Goal: Transaction & Acquisition: Purchase product/service

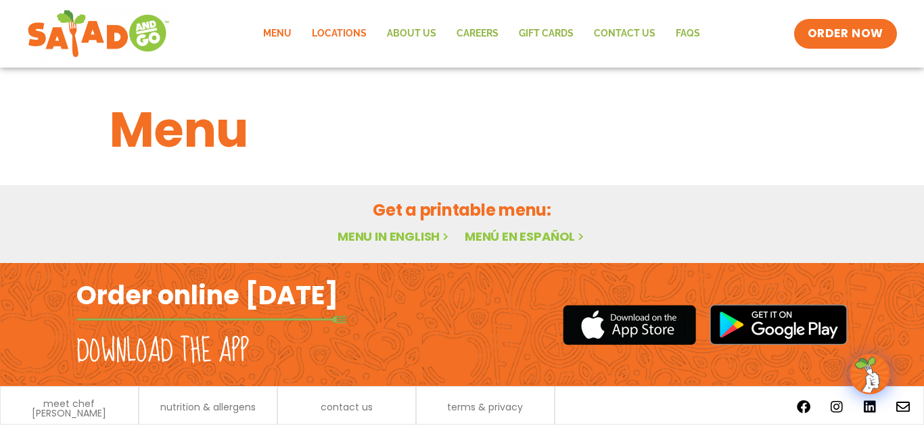
click at [334, 36] on link "Locations" at bounding box center [339, 33] width 75 height 31
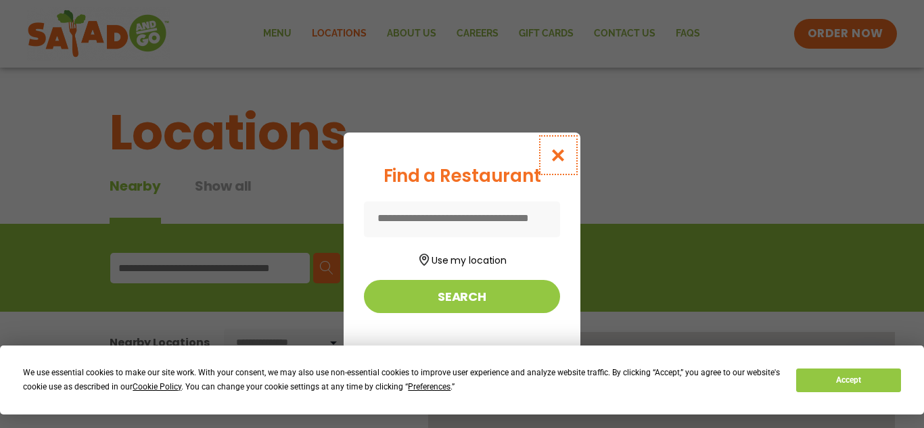
click at [567, 151] on icon "Close modal" at bounding box center [558, 155] width 17 height 14
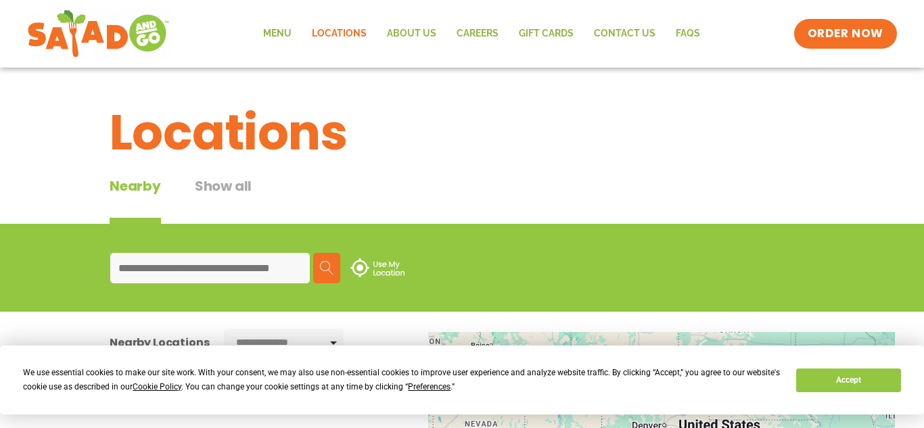
click at [233, 273] on input at bounding box center [210, 268] width 200 height 30
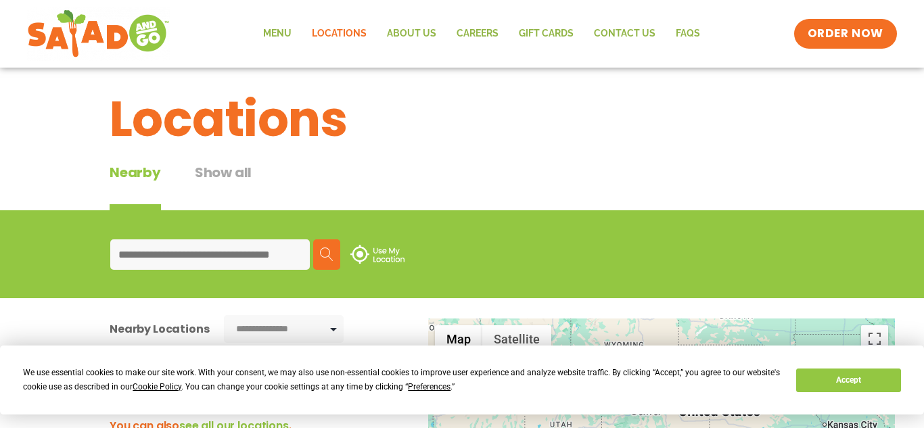
scroll to position [30, 0]
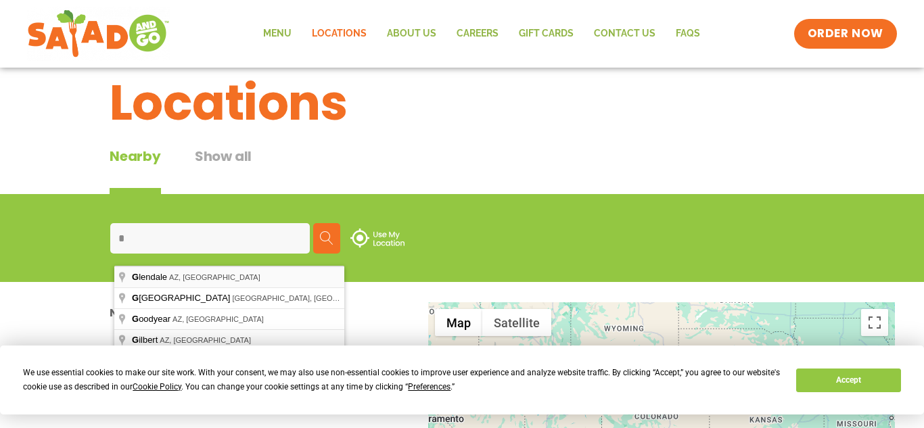
type input "**********"
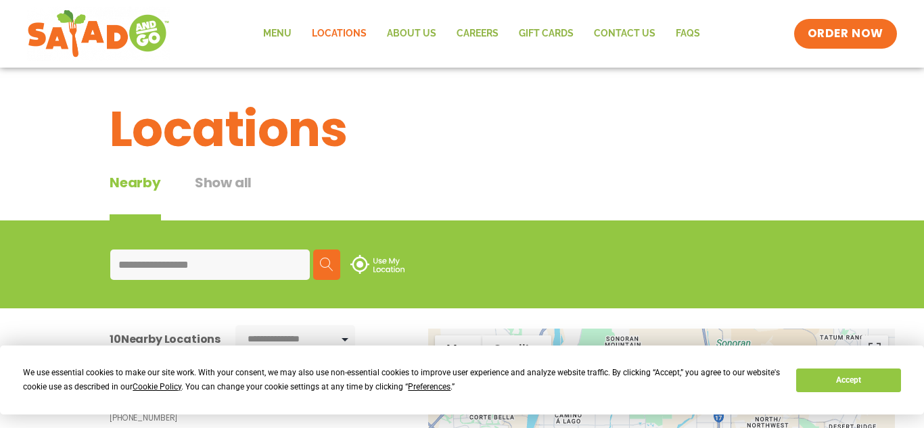
scroll to position [0, 0]
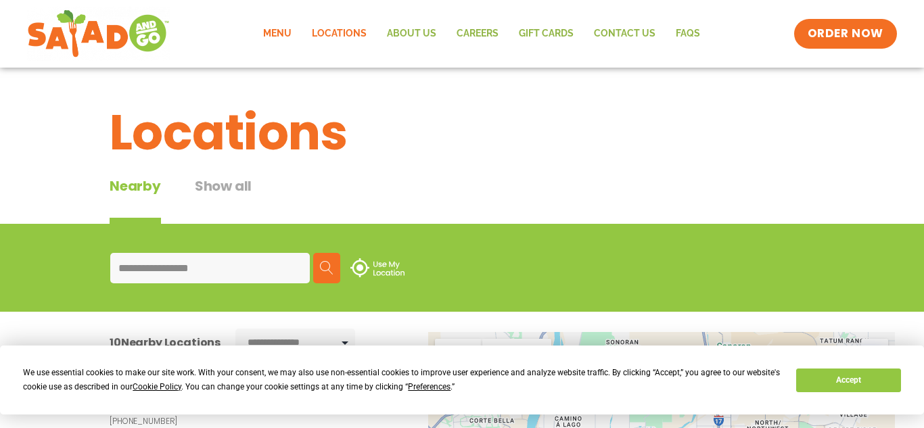
click at [277, 37] on link "Menu" at bounding box center [277, 33] width 49 height 31
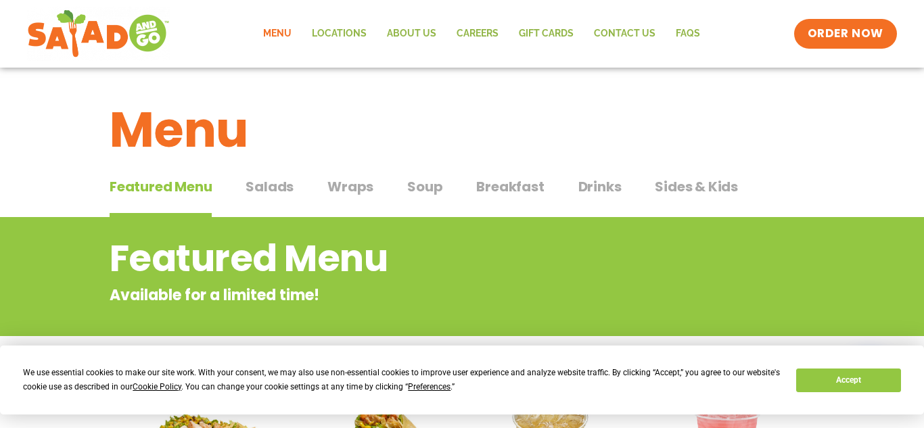
click at [522, 187] on span "Breakfast" at bounding box center [510, 187] width 68 height 20
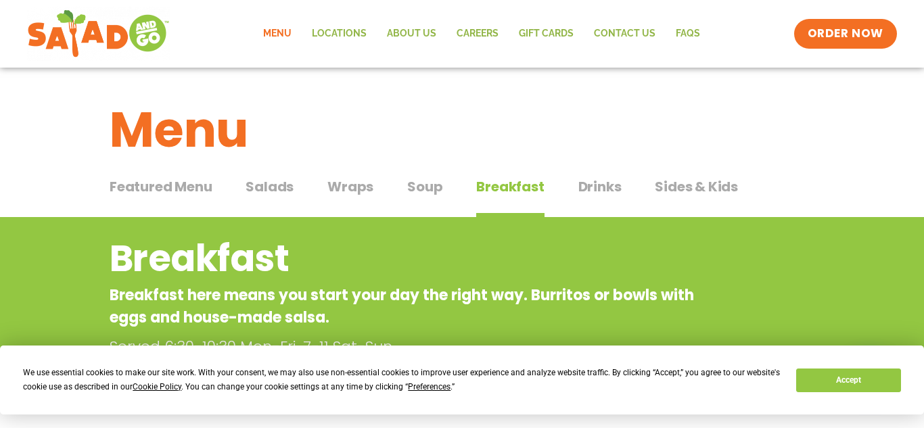
click at [591, 195] on span "Drinks" at bounding box center [599, 187] width 43 height 20
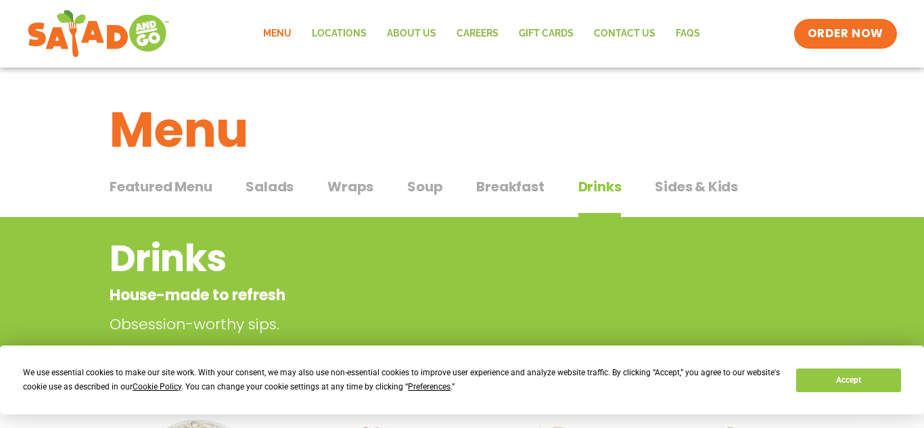
click at [678, 189] on span "Sides & Kids" at bounding box center [696, 187] width 83 height 20
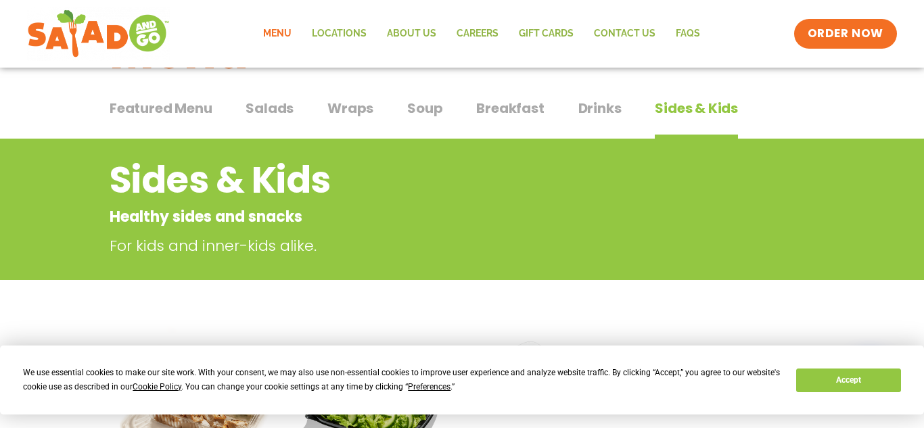
scroll to position [76, 0]
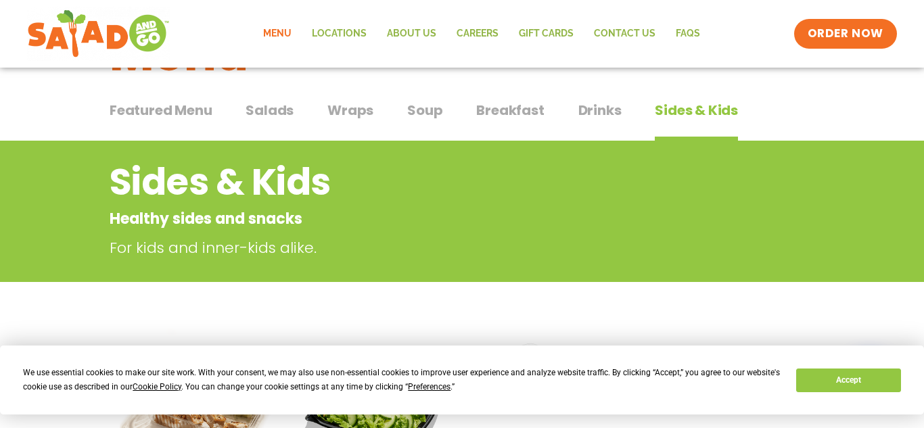
click at [412, 116] on span "Soup" at bounding box center [424, 110] width 35 height 20
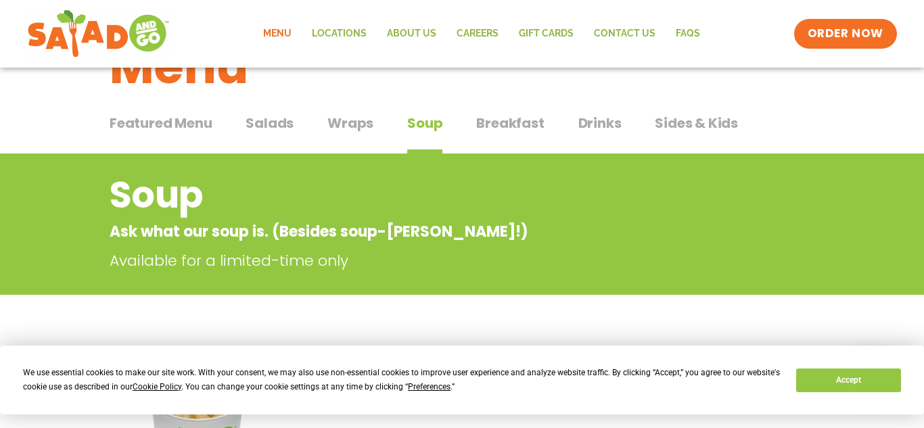
scroll to position [22, 0]
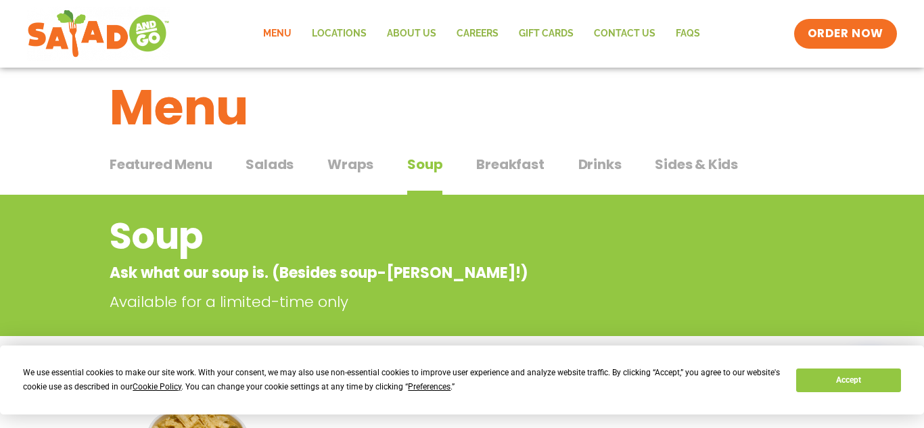
click at [279, 34] on link "Menu" at bounding box center [277, 33] width 49 height 31
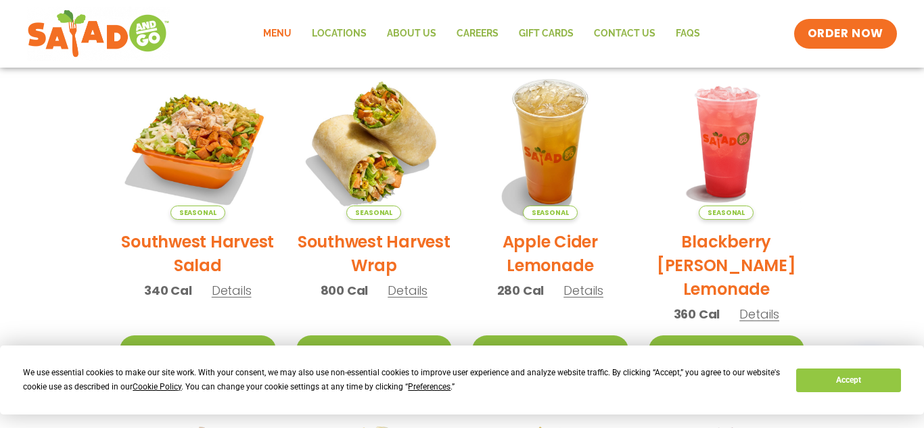
scroll to position [318, 0]
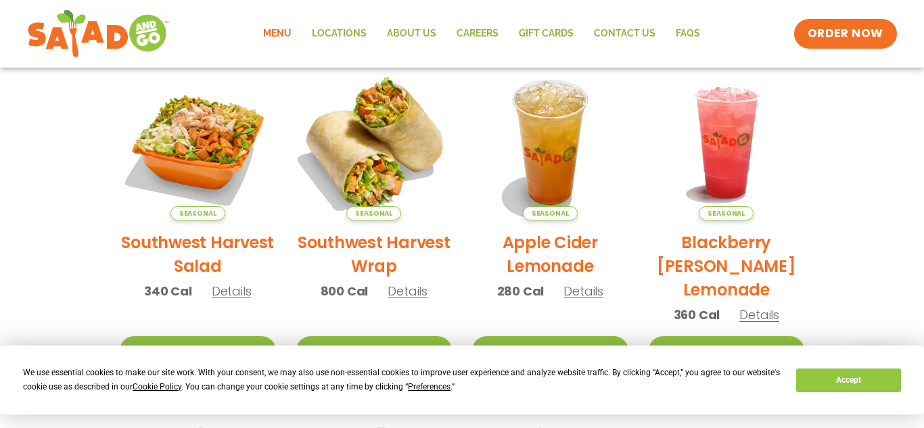
click at [382, 163] on img at bounding box center [373, 142] width 183 height 183
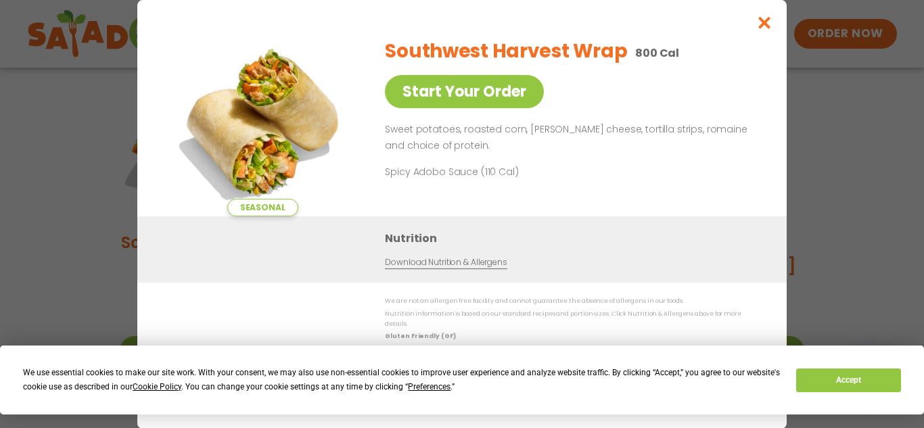
click at [837, 118] on div "Seasonal Start Your Order Southwest Harvest Wrap 800 Cal Start Your Order Sweet…" at bounding box center [462, 214] width 924 height 428
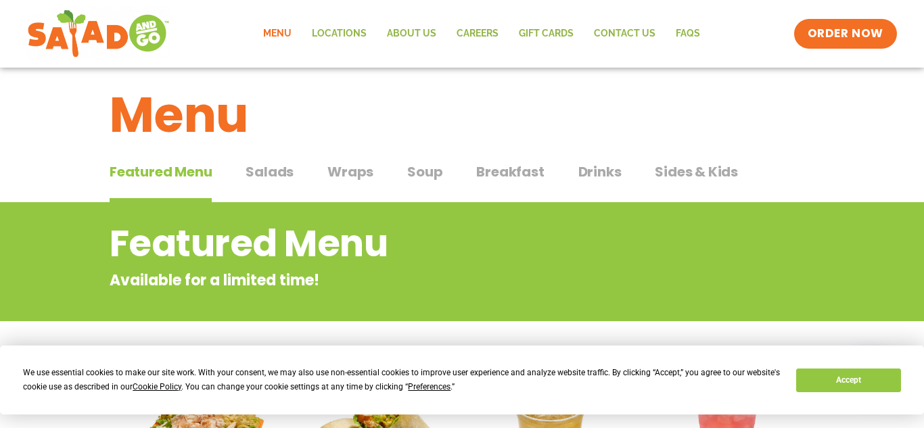
scroll to position [82, 0]
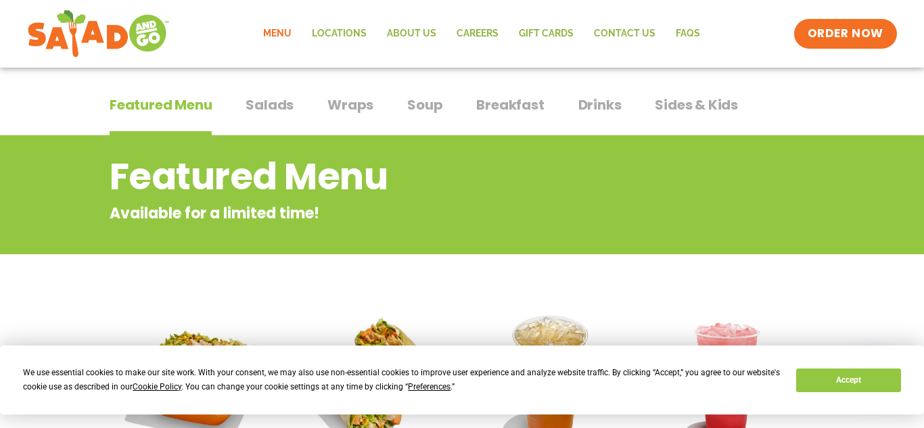
click at [262, 111] on span "Salads" at bounding box center [270, 105] width 48 height 20
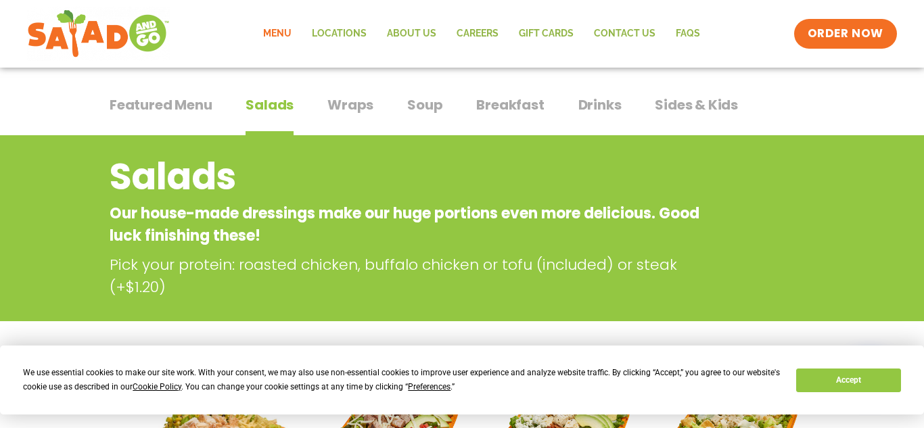
click at [354, 105] on span "Wraps" at bounding box center [350, 105] width 46 height 20
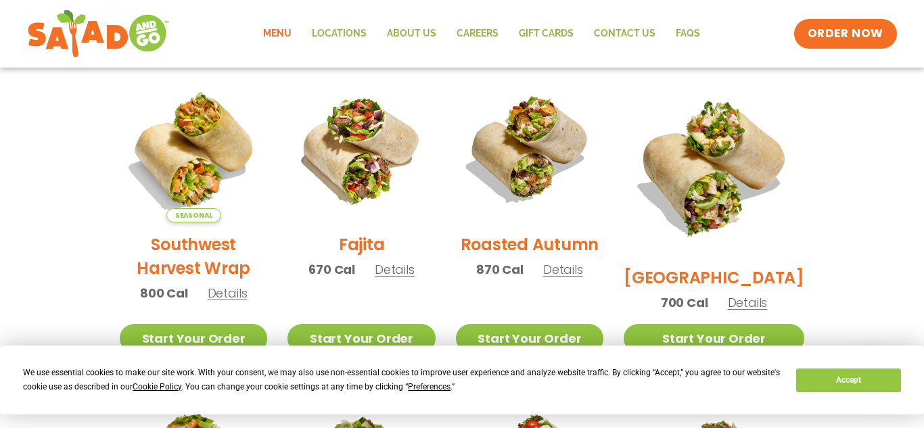
scroll to position [379, 0]
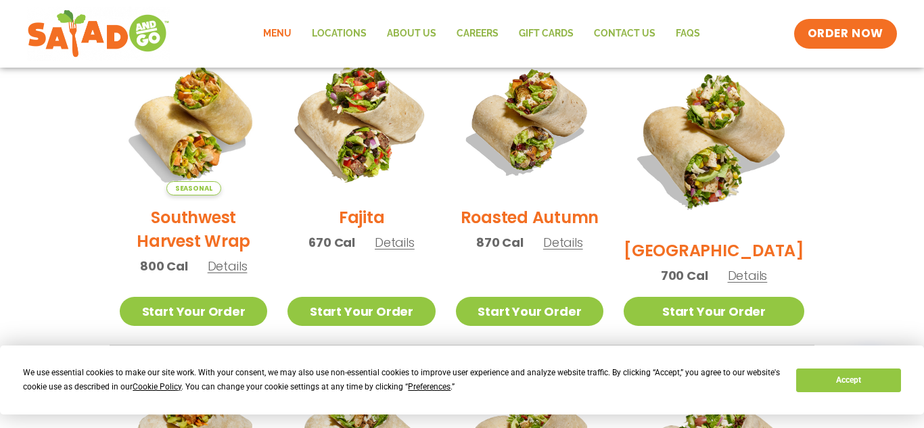
click at [379, 184] on img at bounding box center [361, 121] width 173 height 173
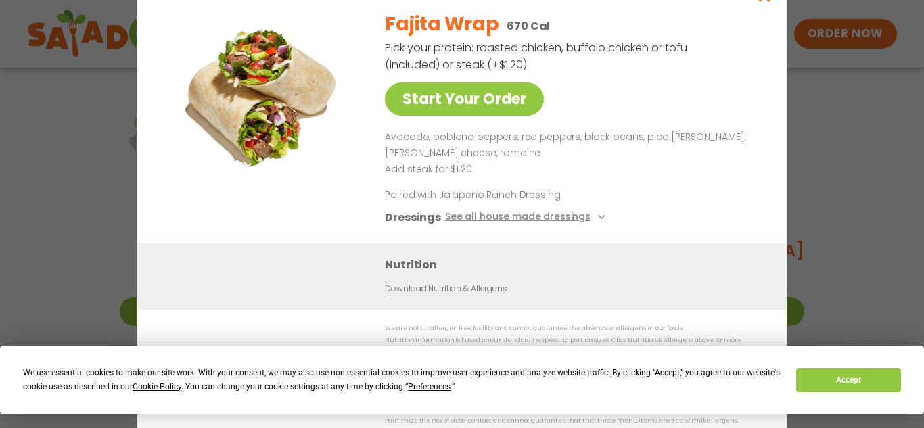
click at [848, 172] on div "Start Your Order Fajita Wrap 670 Cal Pick your protein: roasted chicken, buffal…" at bounding box center [462, 214] width 924 height 428
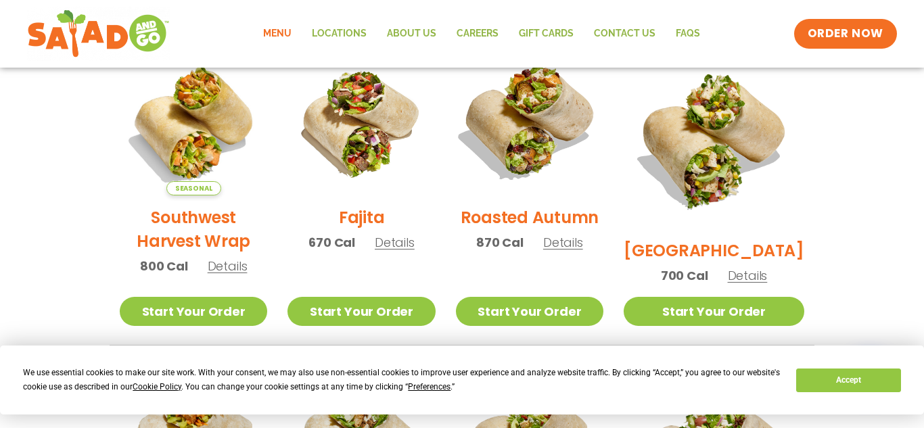
click at [571, 133] on img at bounding box center [529, 121] width 173 height 173
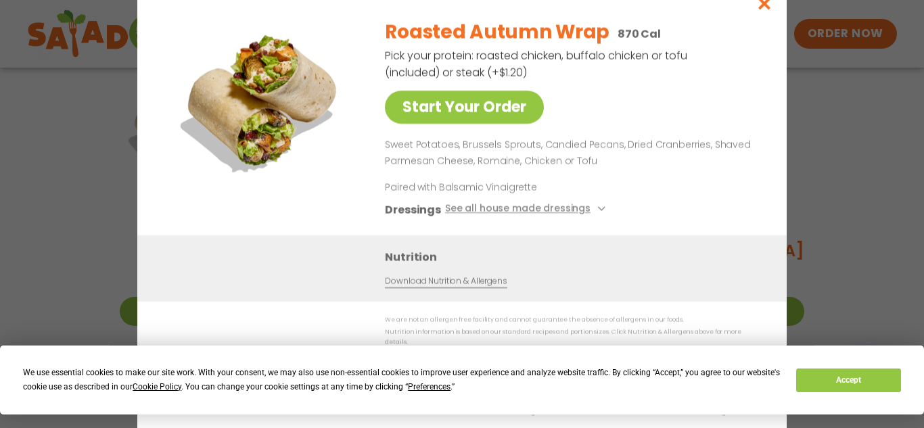
click at [870, 184] on div "Start Your Order Roasted Autumn Wrap 870 Cal Pick your protein: roasted chicken…" at bounding box center [462, 214] width 924 height 428
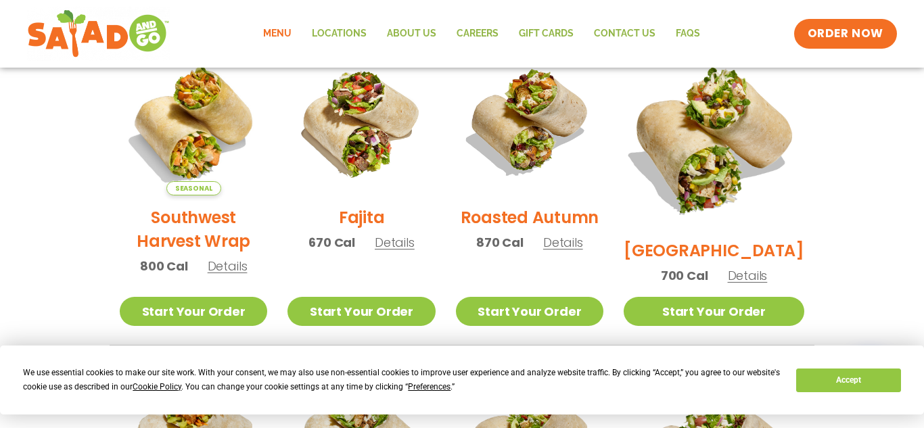
click at [706, 137] on img at bounding box center [714, 138] width 212 height 212
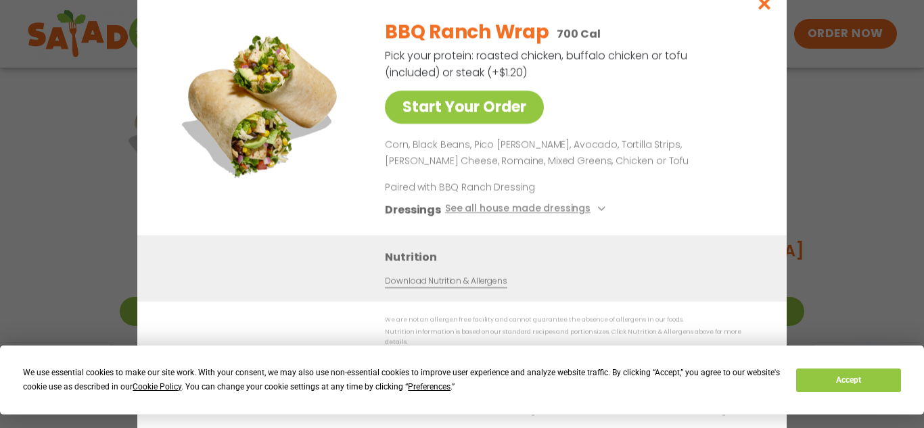
click at [816, 154] on div "Start Your Order BBQ Ranch Wrap 700 Cal Pick your protein: roasted chicken, buf…" at bounding box center [462, 214] width 924 height 428
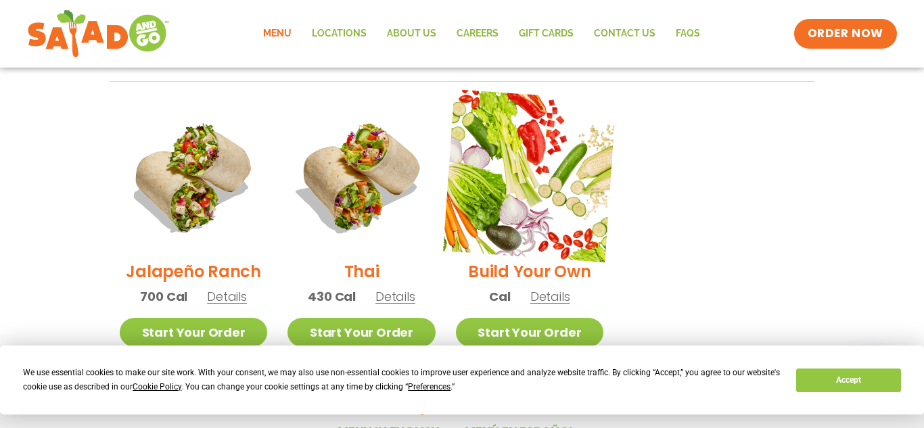
scroll to position [963, 0]
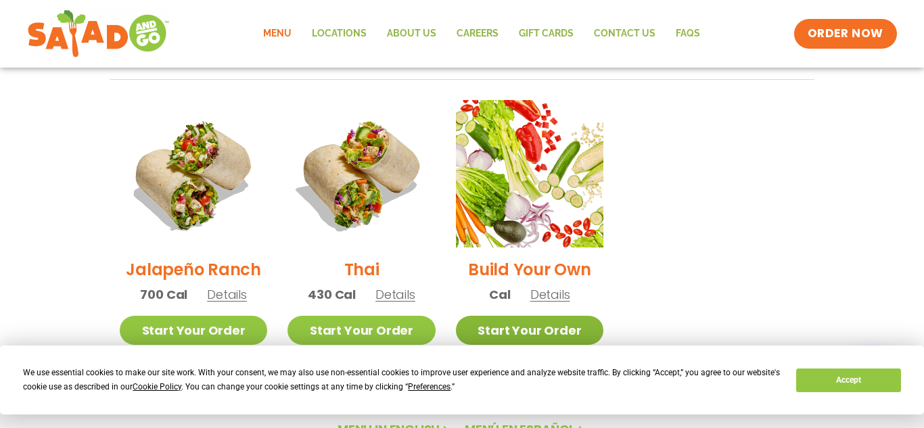
click at [531, 319] on link "Start Your Order" at bounding box center [529, 330] width 147 height 29
click at [858, 386] on button "Accept" at bounding box center [848, 381] width 104 height 24
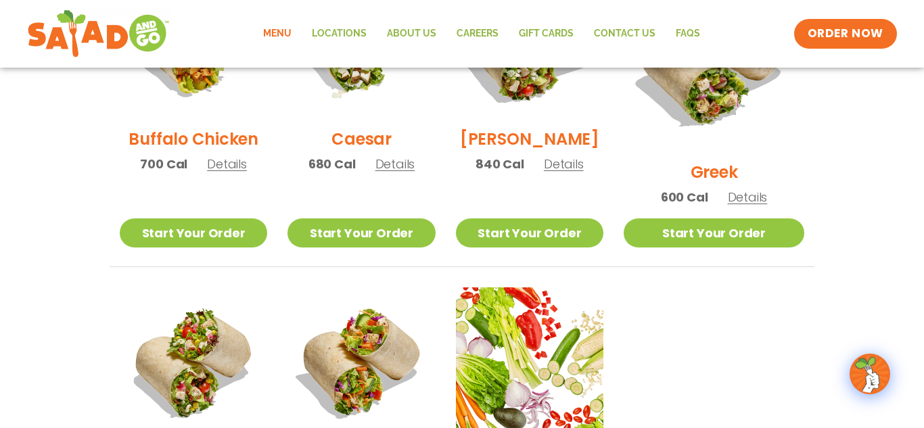
scroll to position [832, 0]
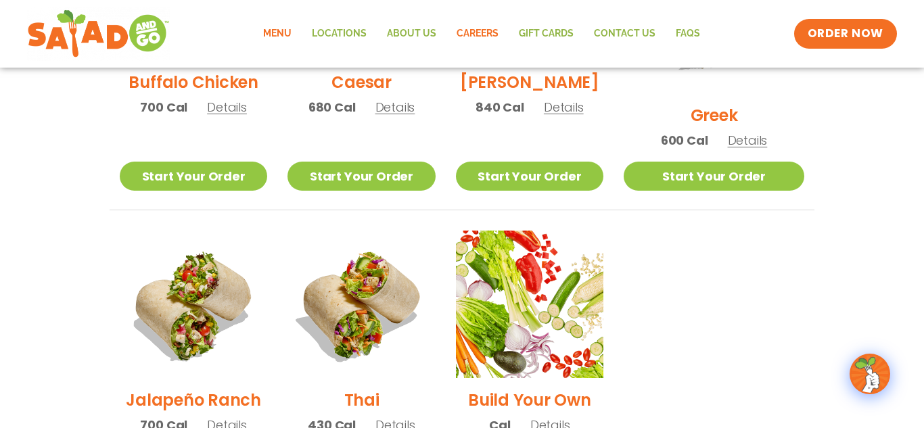
click at [473, 37] on link "Careers" at bounding box center [477, 33] width 62 height 31
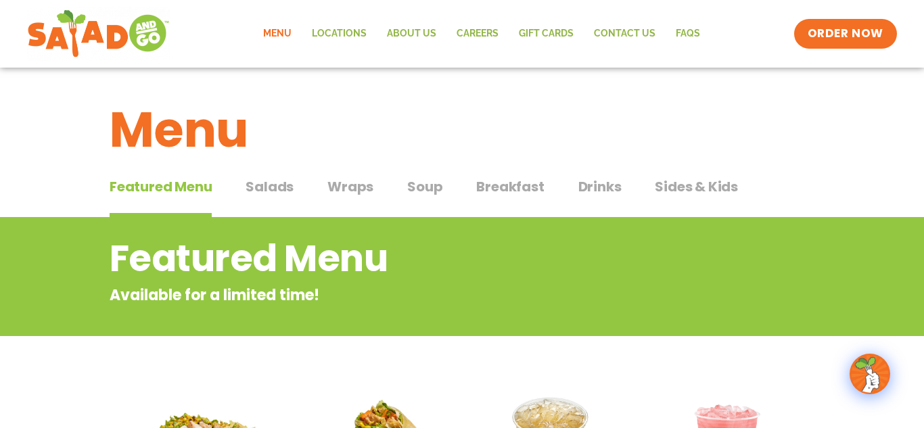
click at [339, 194] on span "Wraps" at bounding box center [350, 187] width 46 height 20
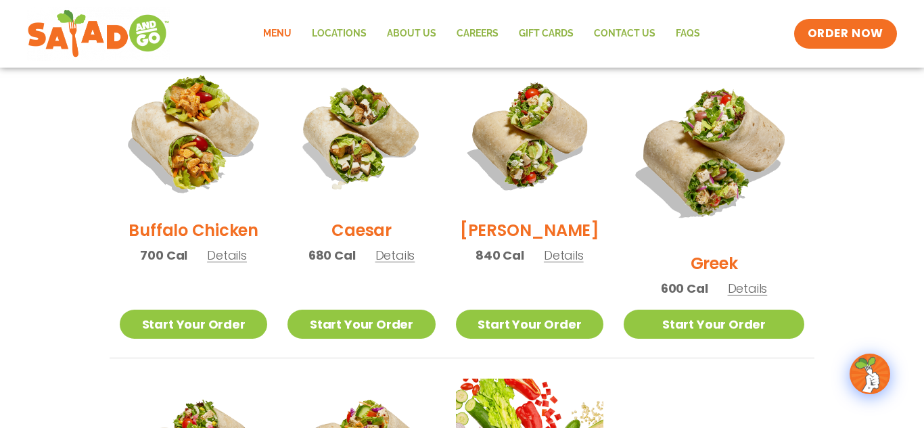
scroll to position [691, 0]
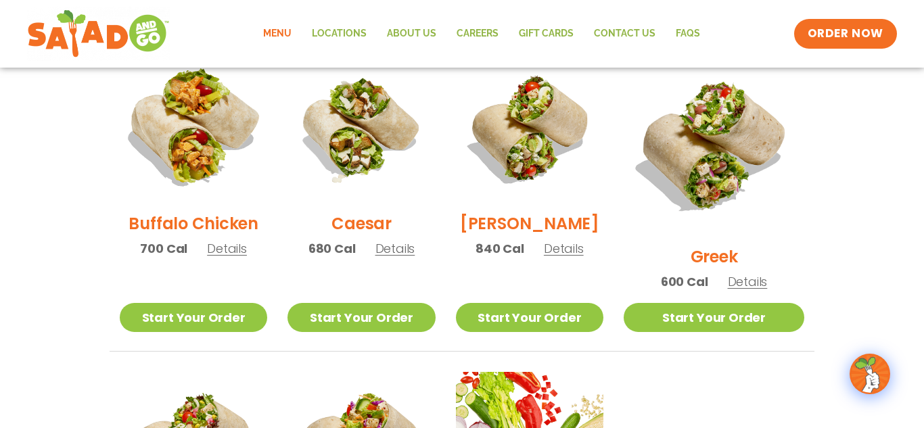
click at [204, 163] on img at bounding box center [193, 127] width 173 height 173
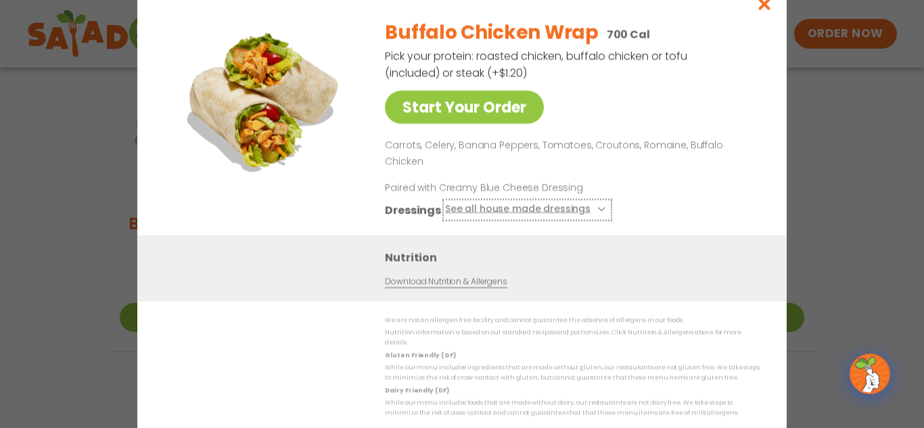
click at [601, 206] on icon at bounding box center [599, 208] width 5 height 5
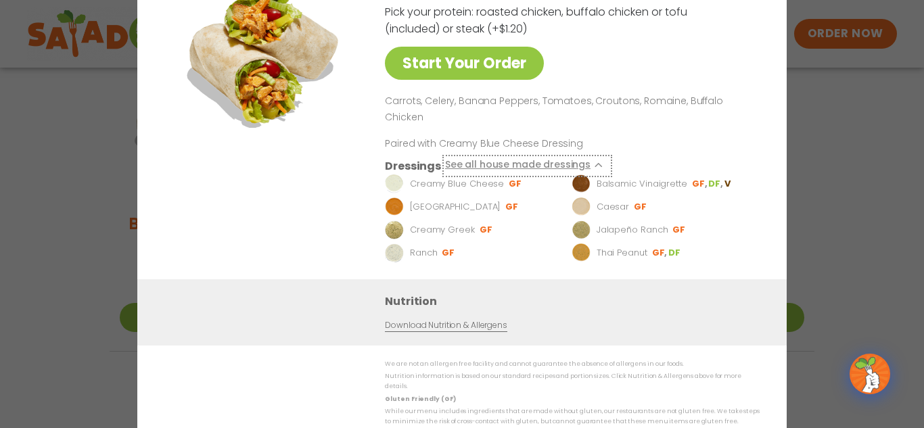
click at [597, 162] on icon at bounding box center [599, 164] width 5 height 5
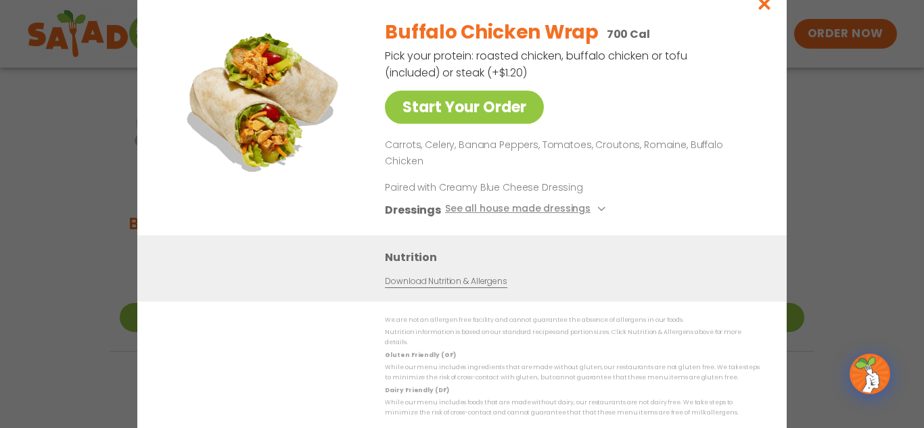
click at [881, 108] on div "Start Your Order Buffalo Chicken Wrap 700 Cal Pick your protein: roasted chicke…" at bounding box center [462, 214] width 924 height 428
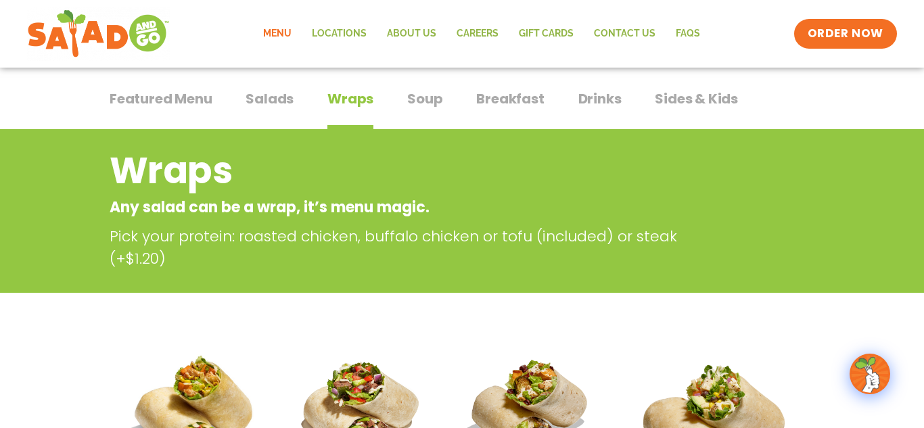
scroll to position [105, 0]
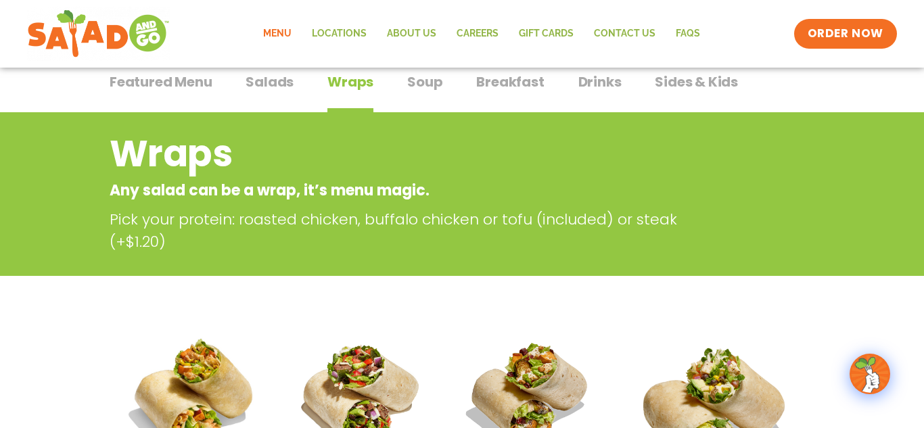
click at [260, 72] on div "Featured Menu Featured Menu Salads Salads Wraps Wraps Soup Soup Breakfast Break…" at bounding box center [462, 90] width 705 height 46
click at [271, 84] on span "Salads" at bounding box center [270, 82] width 48 height 20
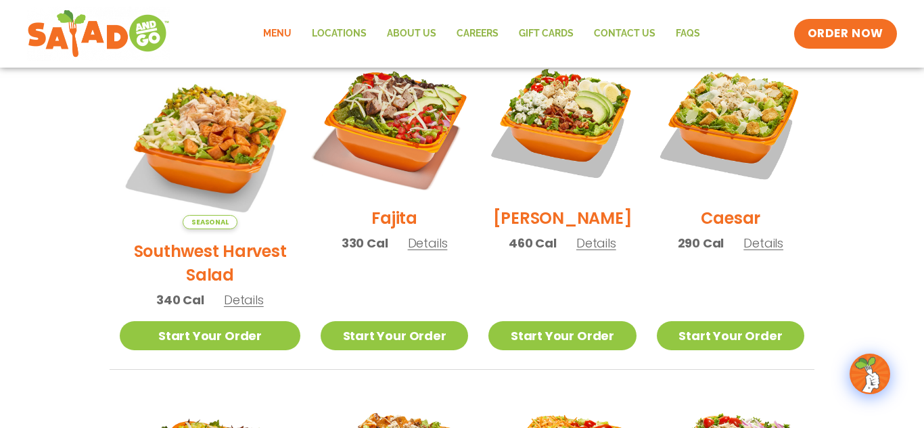
scroll to position [407, 0]
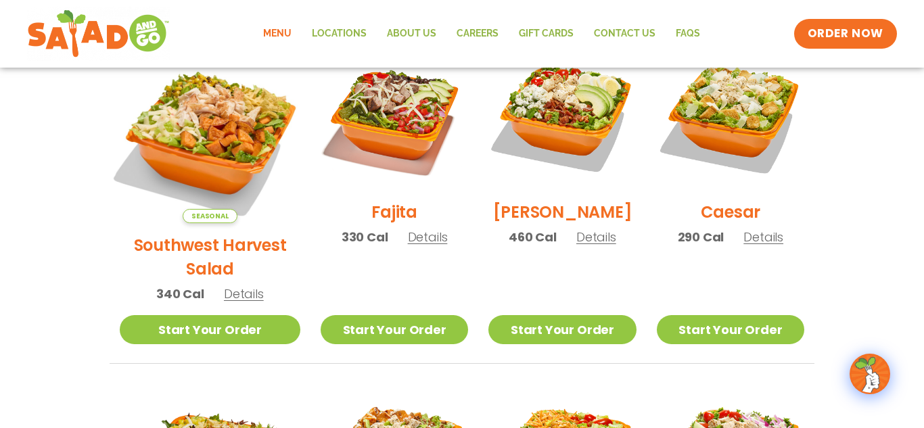
click at [183, 131] on img at bounding box center [210, 133] width 212 height 212
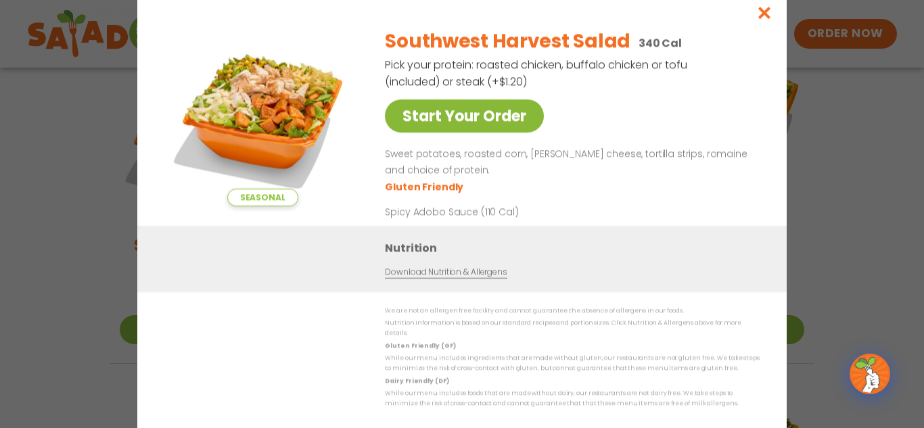
click at [513, 99] on link "Start Your Order" at bounding box center [464, 115] width 159 height 33
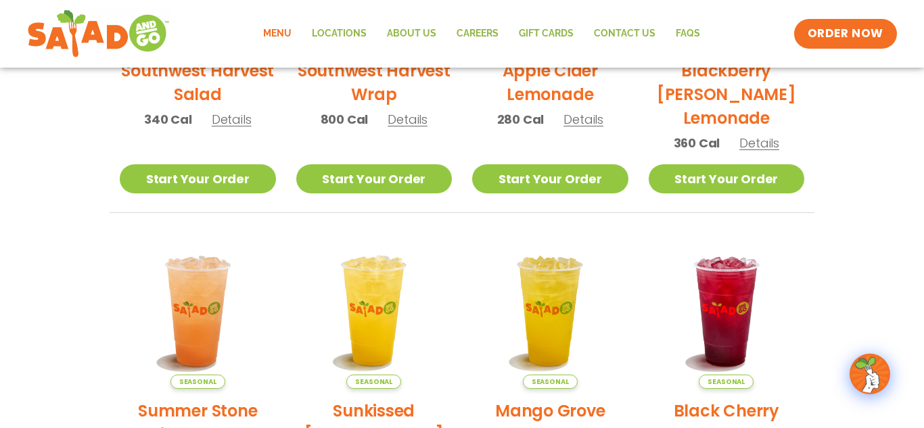
scroll to position [490, 0]
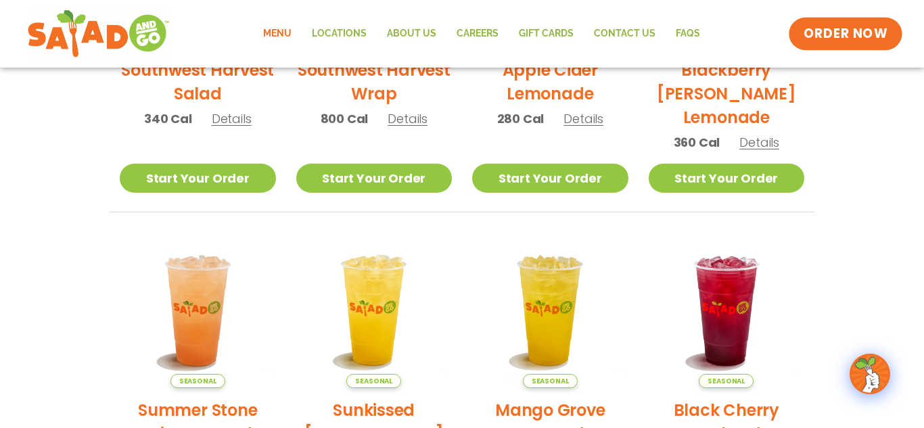
click at [819, 28] on span "ORDER NOW" at bounding box center [846, 34] width 84 height 18
